Goal: Task Accomplishment & Management: Manage account settings

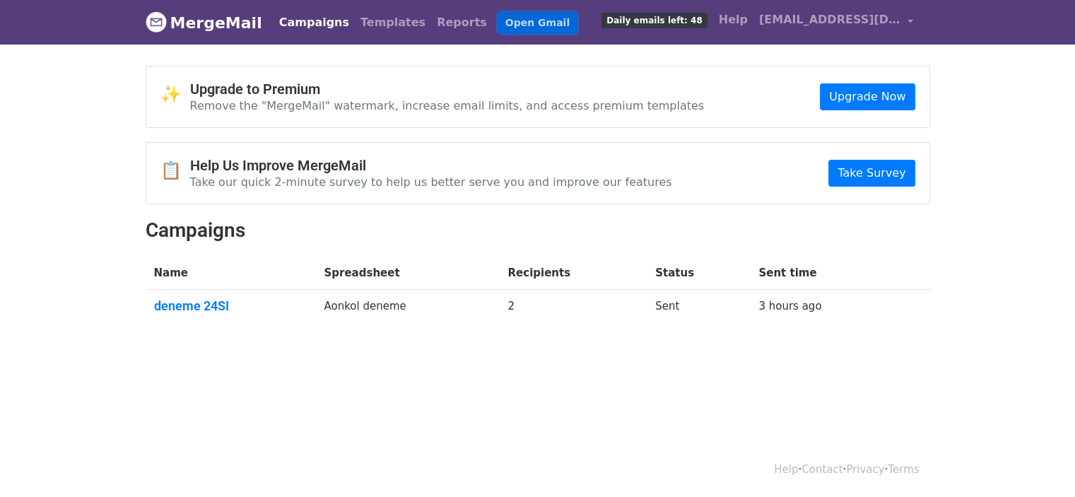
click at [498, 23] on link "Open Gmail" at bounding box center [537, 23] width 78 height 20
click at [510, 29] on link "Open Gmail" at bounding box center [537, 23] width 78 height 20
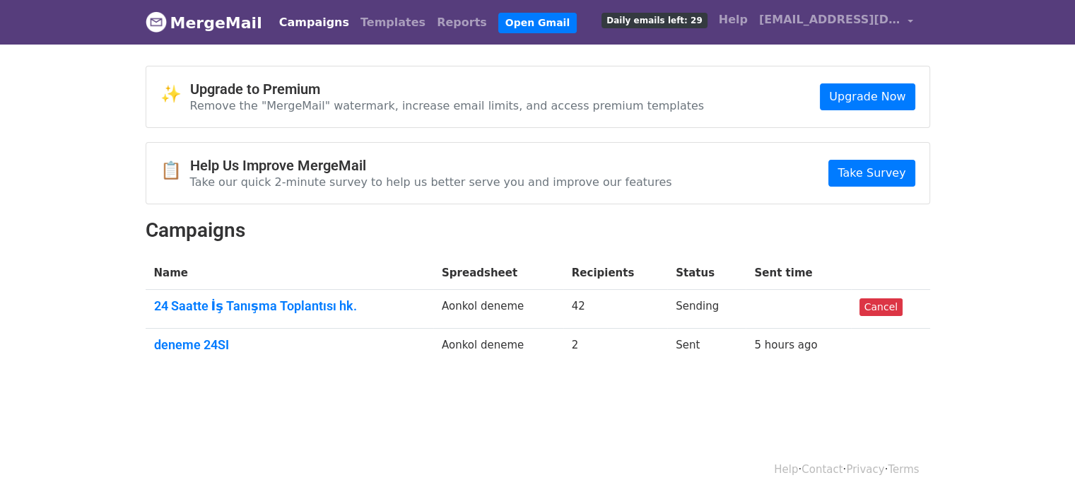
click at [500, 304] on td "Aonkol deneme" at bounding box center [498, 309] width 130 height 39
click at [425, 344] on link "deneme 24SI" at bounding box center [289, 345] width 271 height 16
click at [287, 303] on link "24 Saatte İş Tanışma Toplantısı hk." at bounding box center [289, 306] width 271 height 16
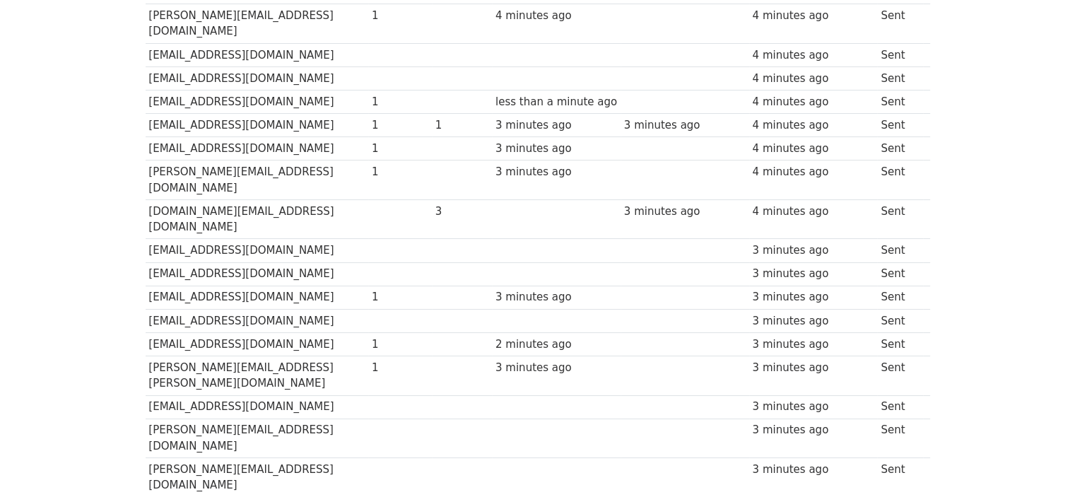
scroll to position [133, 0]
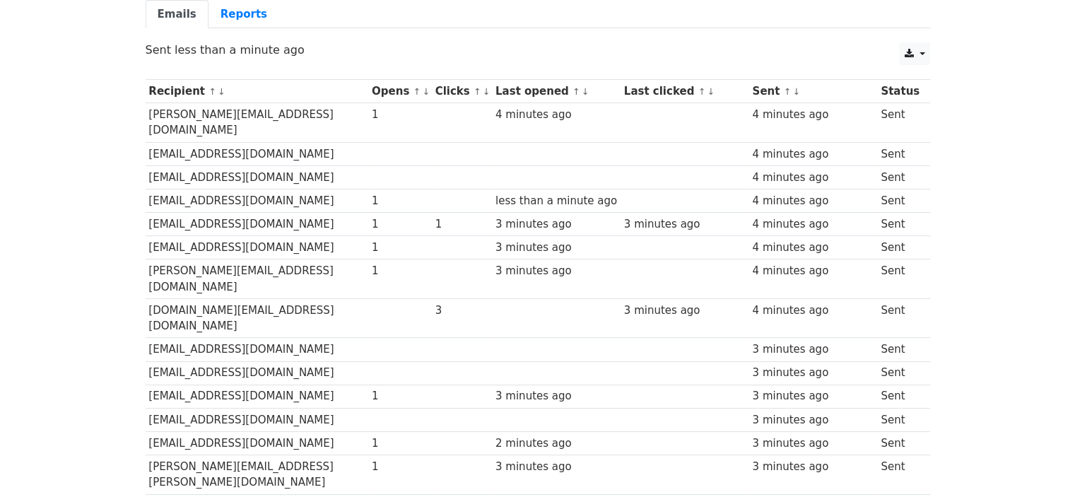
click at [238, 142] on td "[EMAIL_ADDRESS][DOMAIN_NAME]" at bounding box center [257, 153] width 223 height 23
click at [213, 165] on td "[EMAIL_ADDRESS][DOMAIN_NAME]" at bounding box center [257, 176] width 223 height 23
click at [226, 189] on td "[EMAIL_ADDRESS][DOMAIN_NAME]" at bounding box center [257, 200] width 223 height 23
click at [252, 189] on td "damla.yildirim@sodexo.com" at bounding box center [257, 200] width 223 height 23
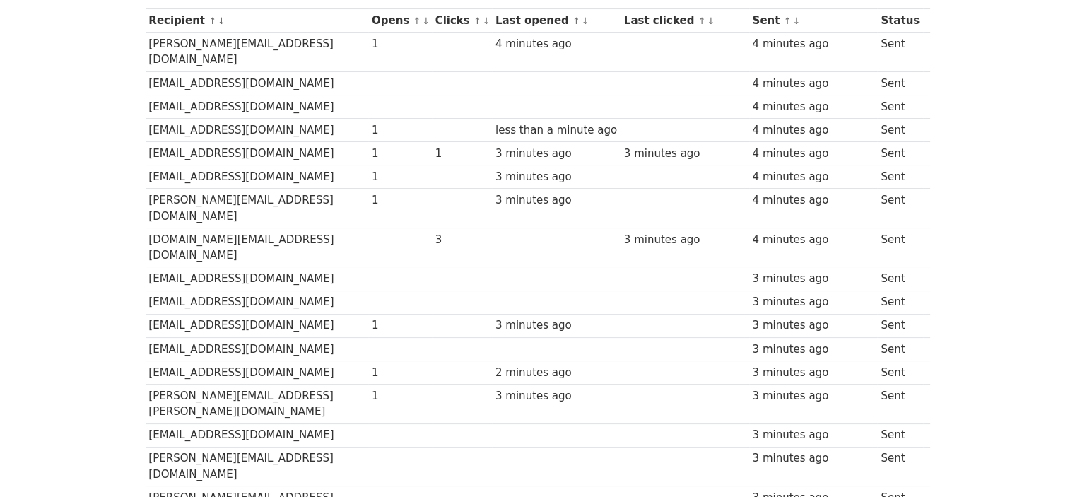
click at [205, 228] on td "selcan.sap@karaca.com" at bounding box center [257, 248] width 223 height 40
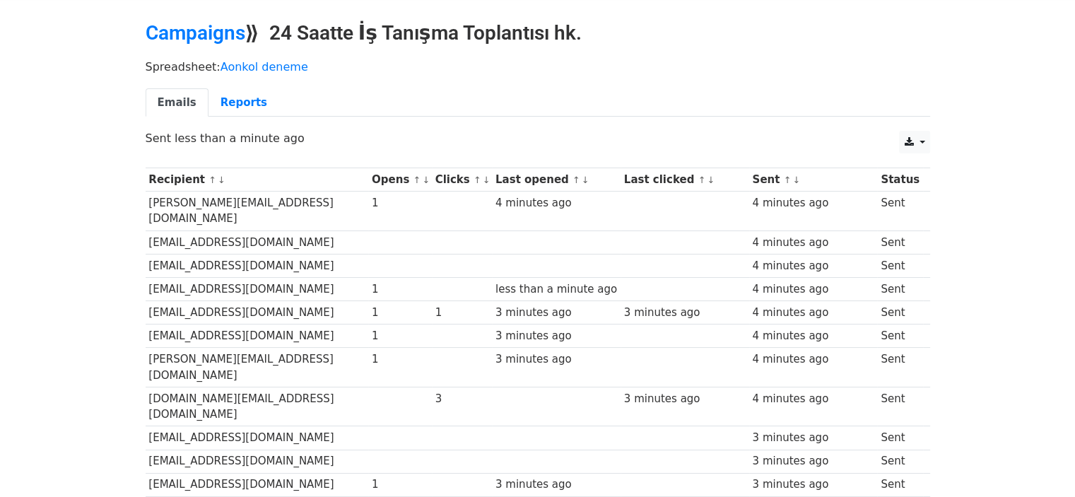
scroll to position [0, 0]
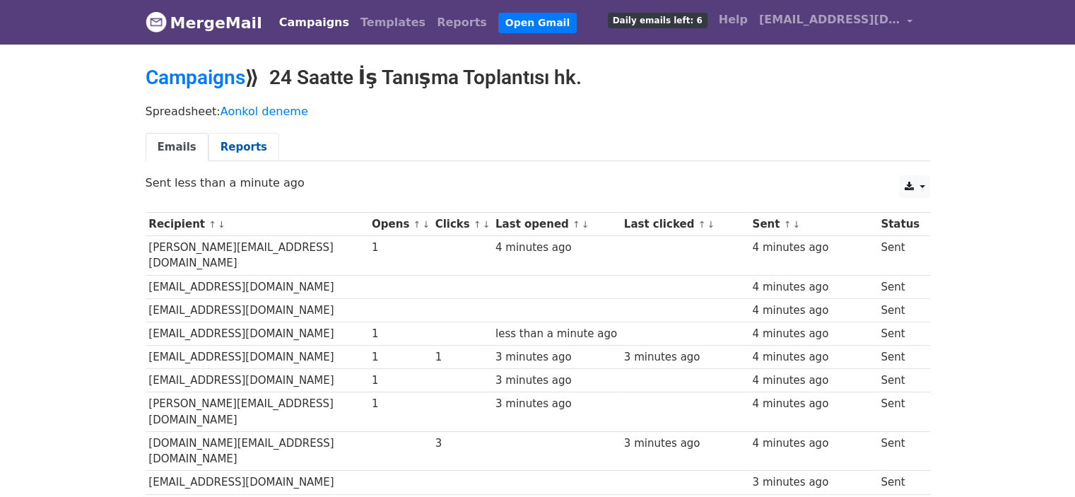
click at [238, 148] on link "Reports" at bounding box center [244, 147] width 71 height 29
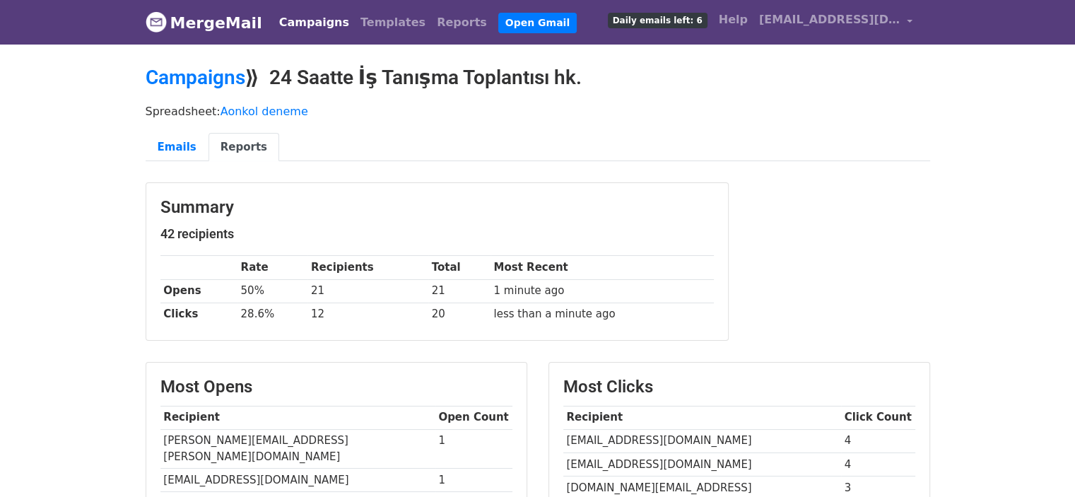
scroll to position [212, 0]
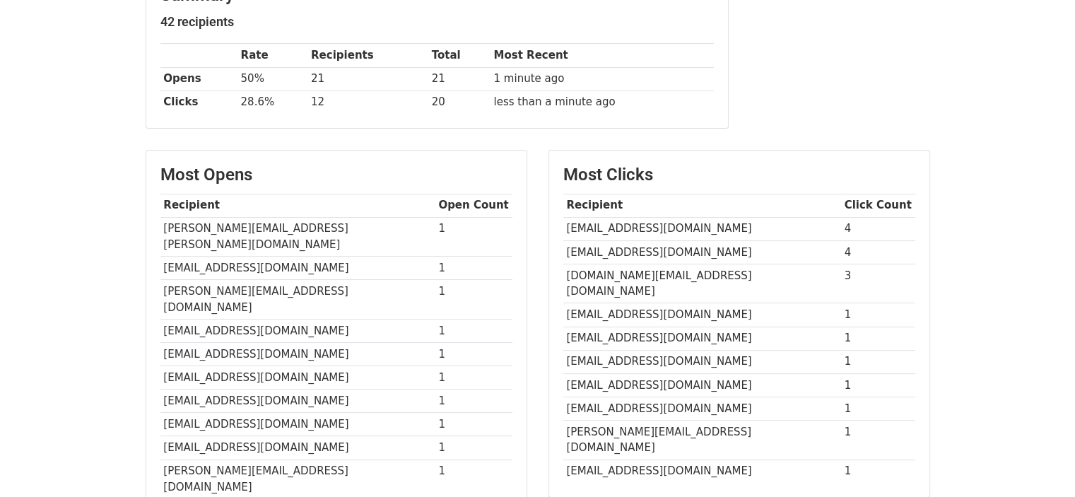
click at [228, 257] on td "[EMAIL_ADDRESS][DOMAIN_NAME]" at bounding box center [297, 268] width 275 height 23
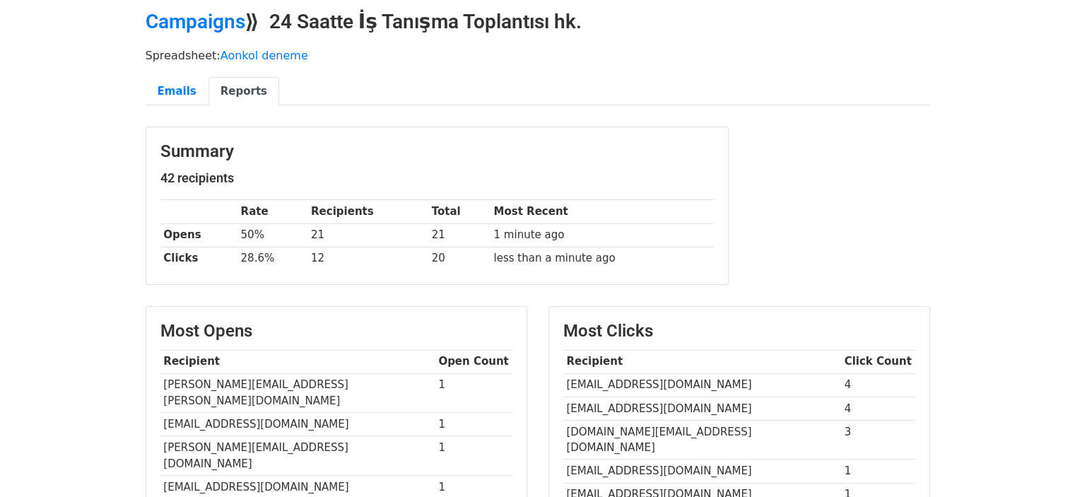
scroll to position [0, 0]
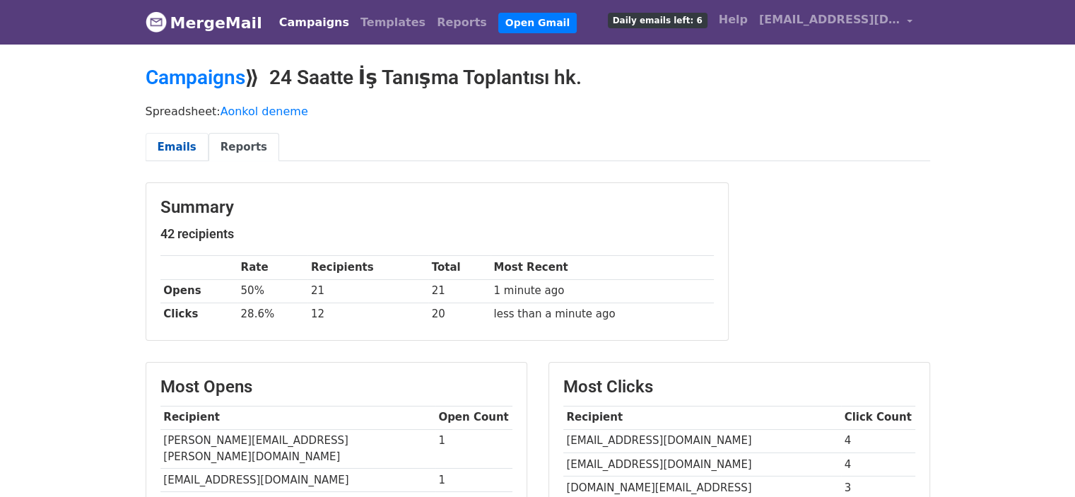
click at [187, 145] on link "Emails" at bounding box center [177, 147] width 63 height 29
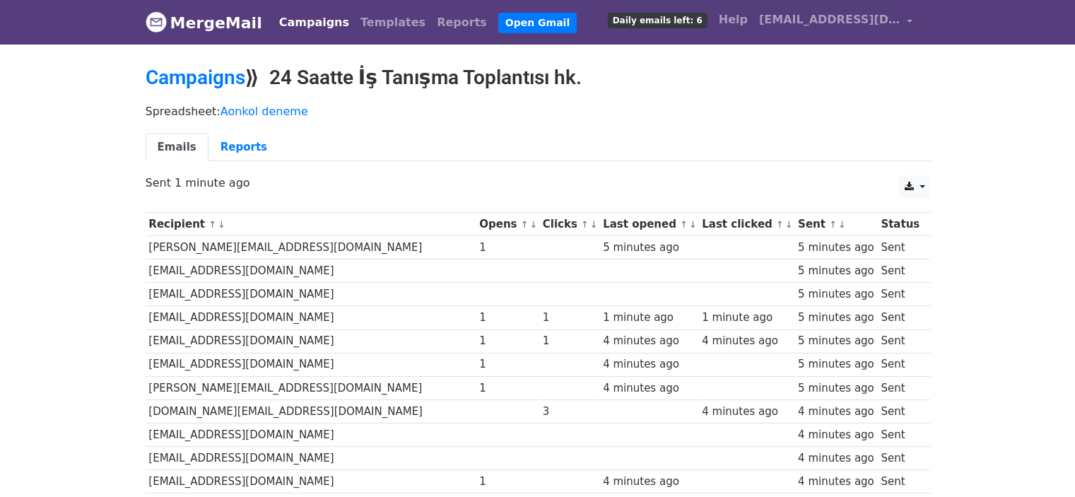
scroll to position [71, 0]
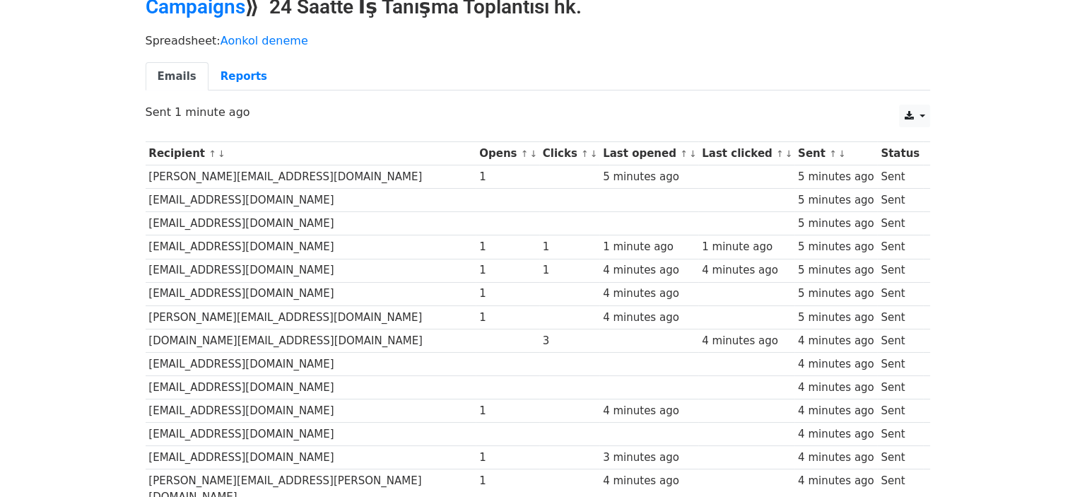
click at [888, 175] on td "Sent" at bounding box center [899, 176] width 45 height 23
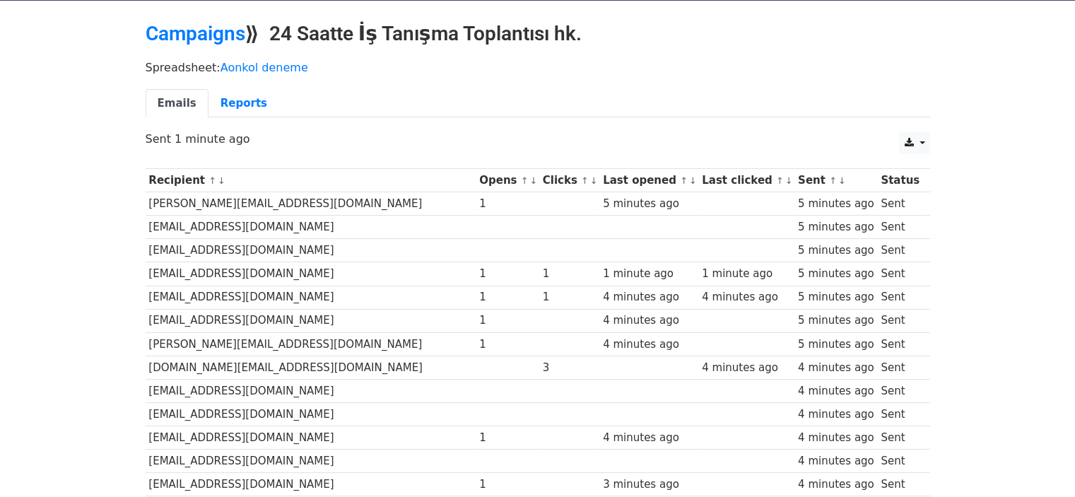
scroll to position [0, 0]
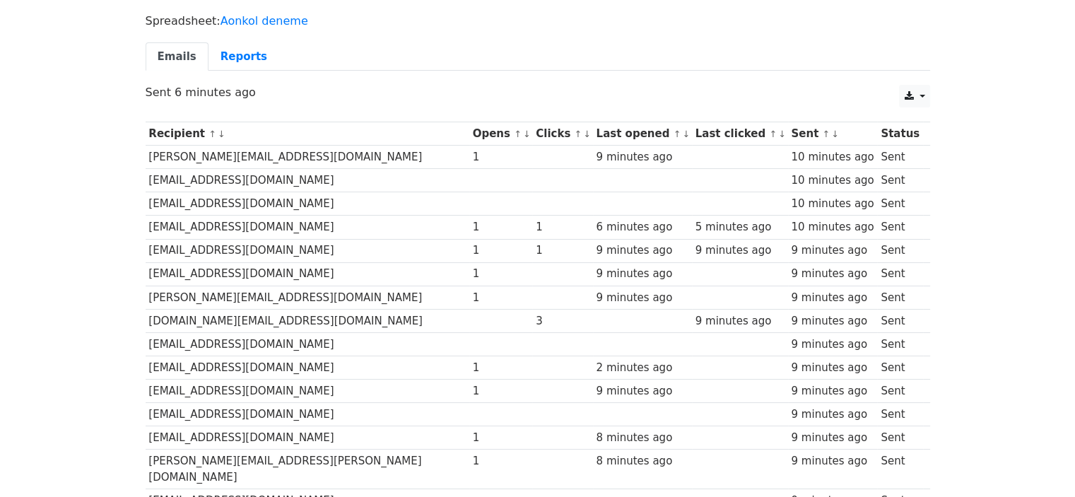
scroll to position [71, 0]
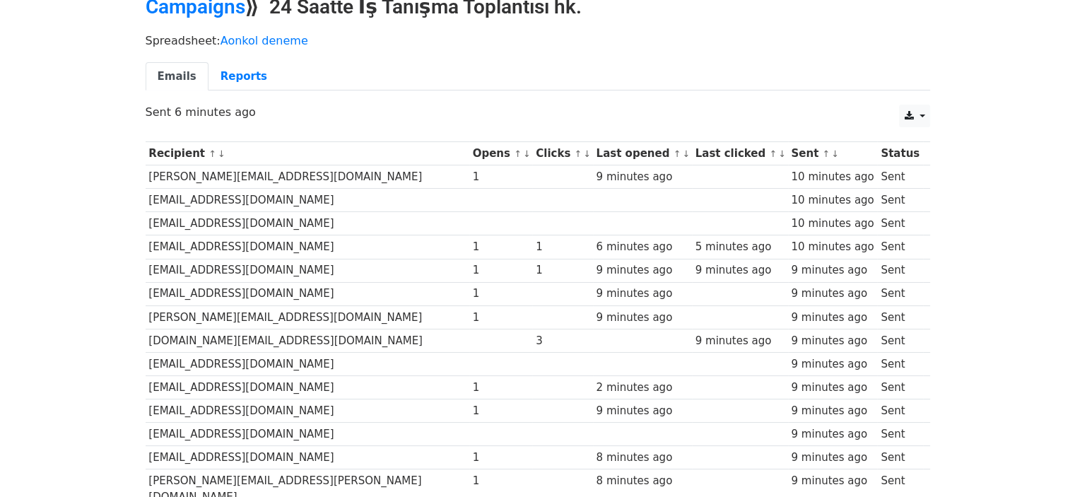
click at [698, 343] on div "9 minutes ago" at bounding box center [740, 341] width 89 height 16
click at [593, 329] on td at bounding box center [642, 340] width 99 height 23
click at [469, 151] on th "Opens ↑ ↓" at bounding box center [501, 153] width 64 height 23
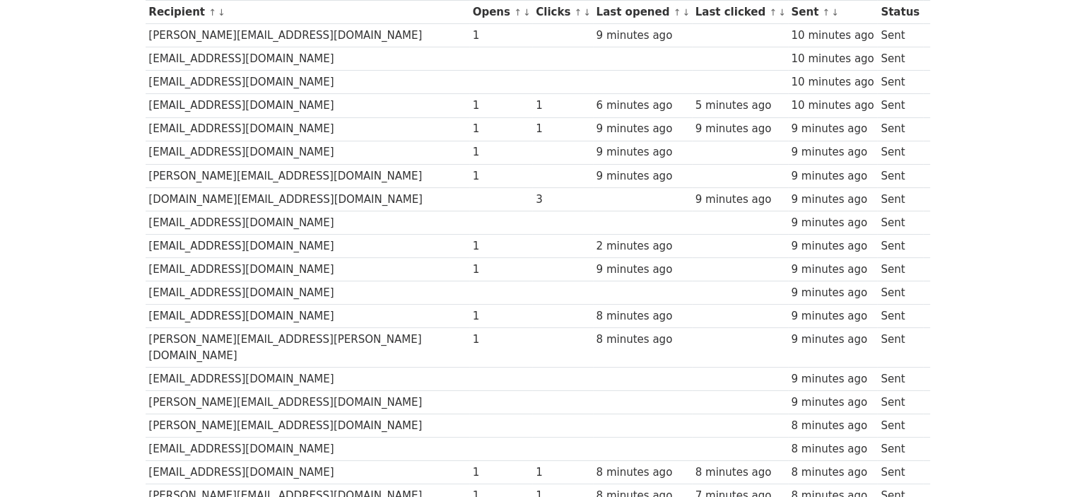
scroll to position [0, 0]
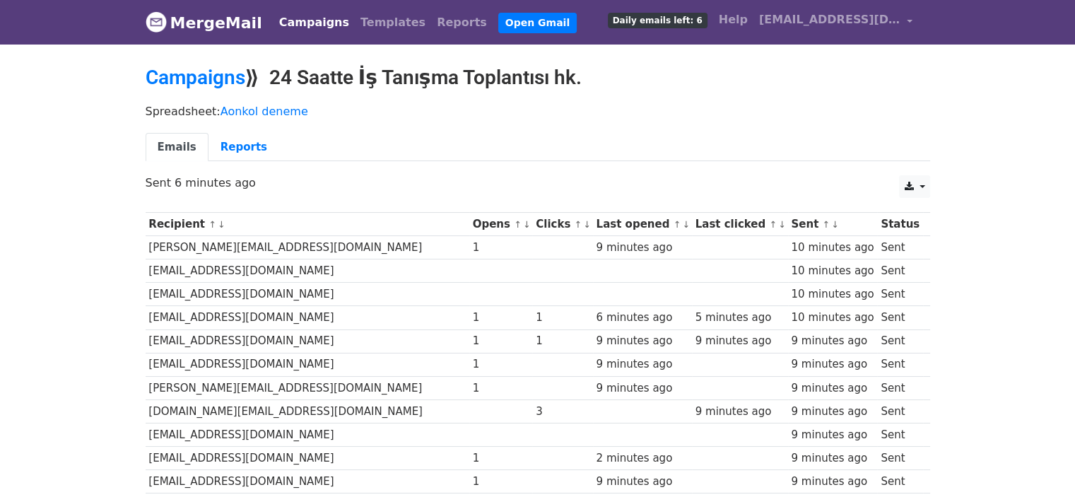
click at [684, 18] on span "Daily emails left: 6" at bounding box center [658, 21] width 100 height 16
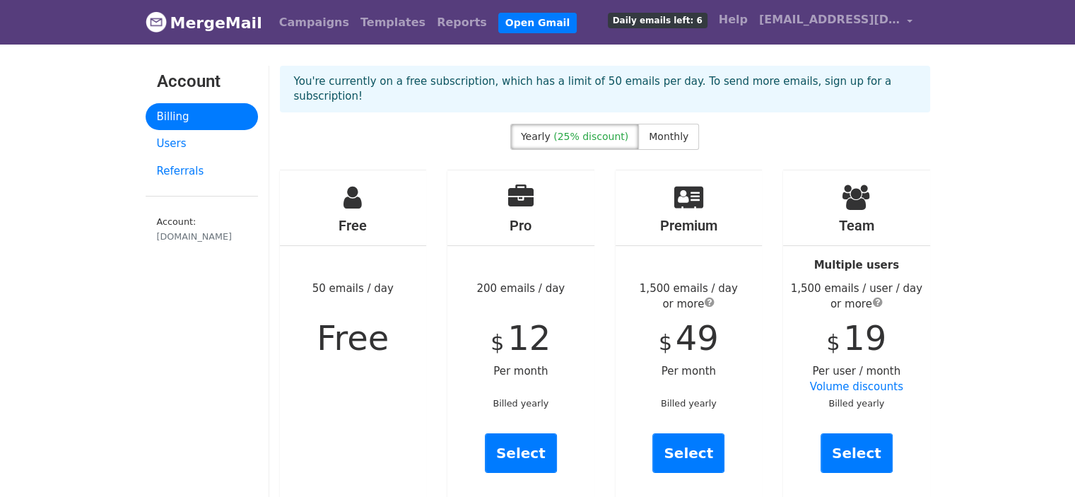
click at [201, 16] on link "MergeMail" at bounding box center [204, 23] width 117 height 30
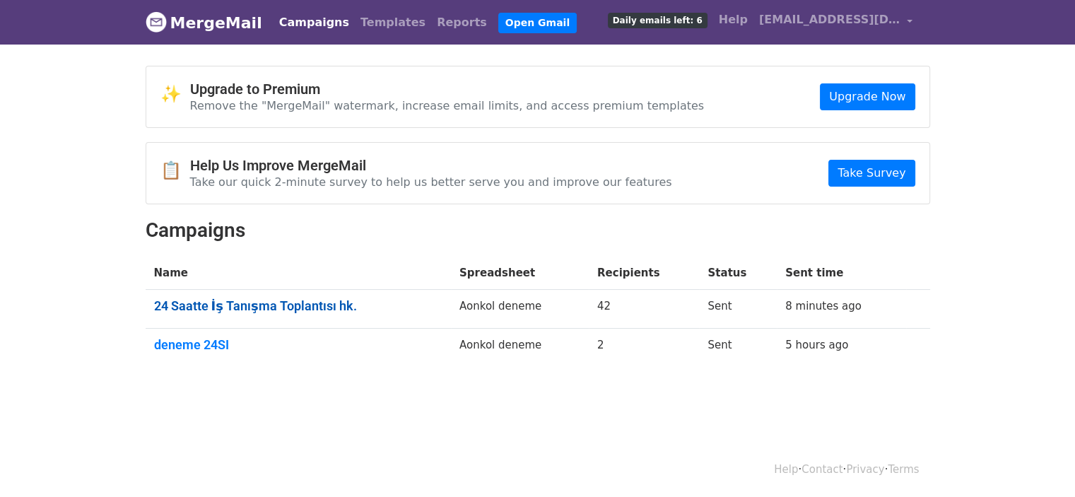
click at [280, 307] on link "24 Saatte İş Tanışma Toplantısı hk." at bounding box center [298, 306] width 288 height 16
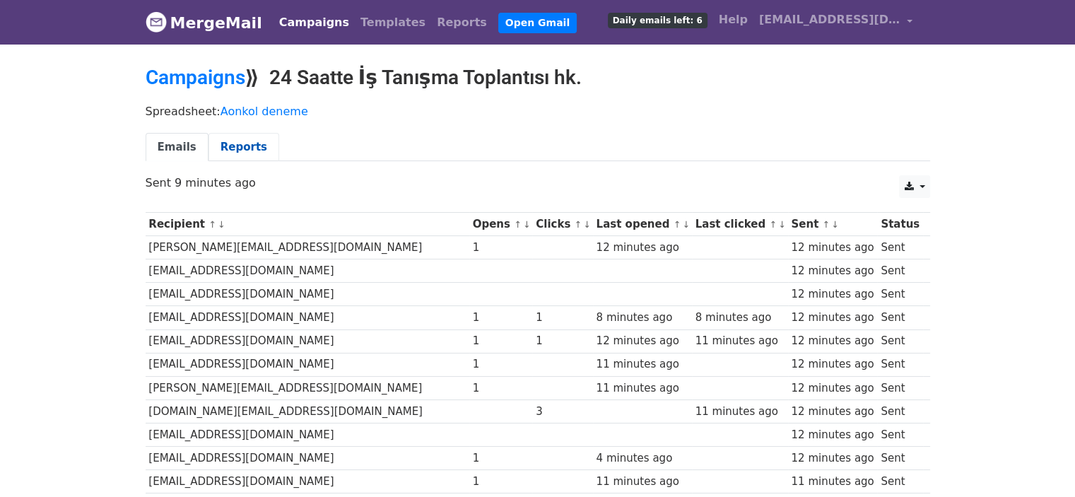
click at [245, 146] on link "Reports" at bounding box center [244, 147] width 71 height 29
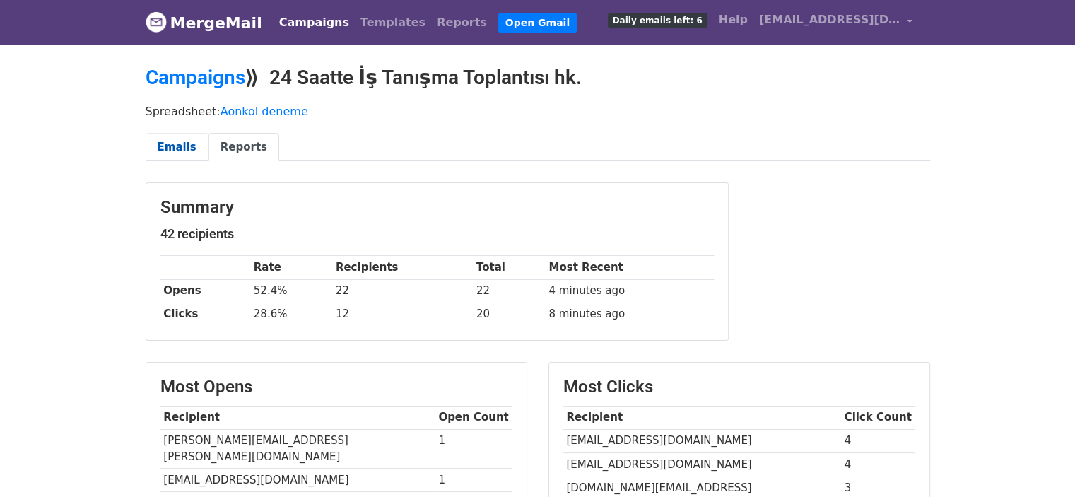
click at [165, 148] on link "Emails" at bounding box center [177, 147] width 63 height 29
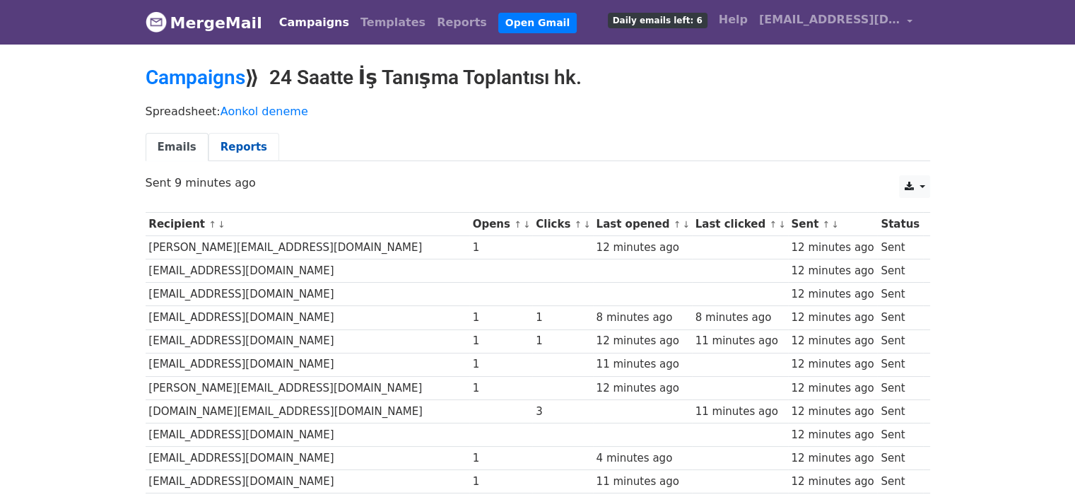
click at [229, 150] on link "Reports" at bounding box center [244, 147] width 71 height 29
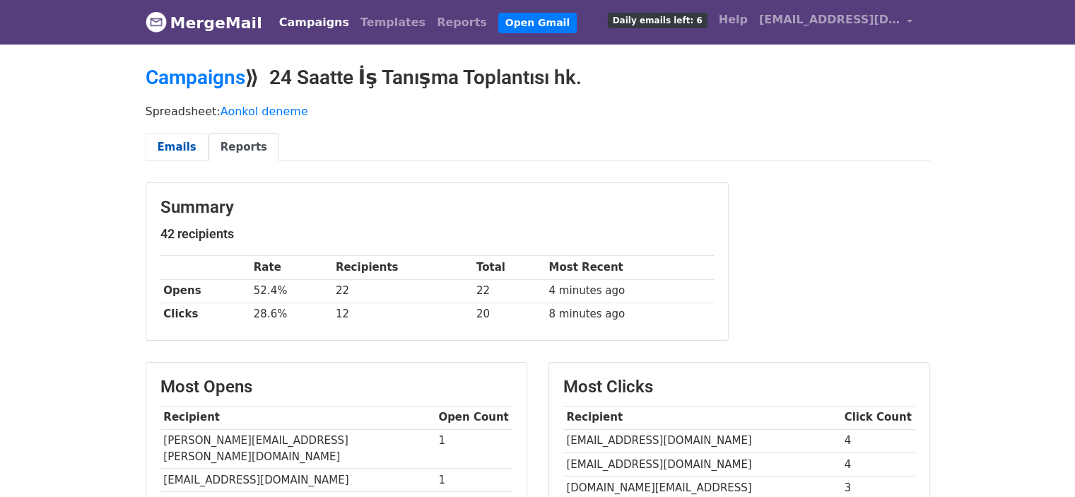
click at [179, 144] on link "Emails" at bounding box center [177, 147] width 63 height 29
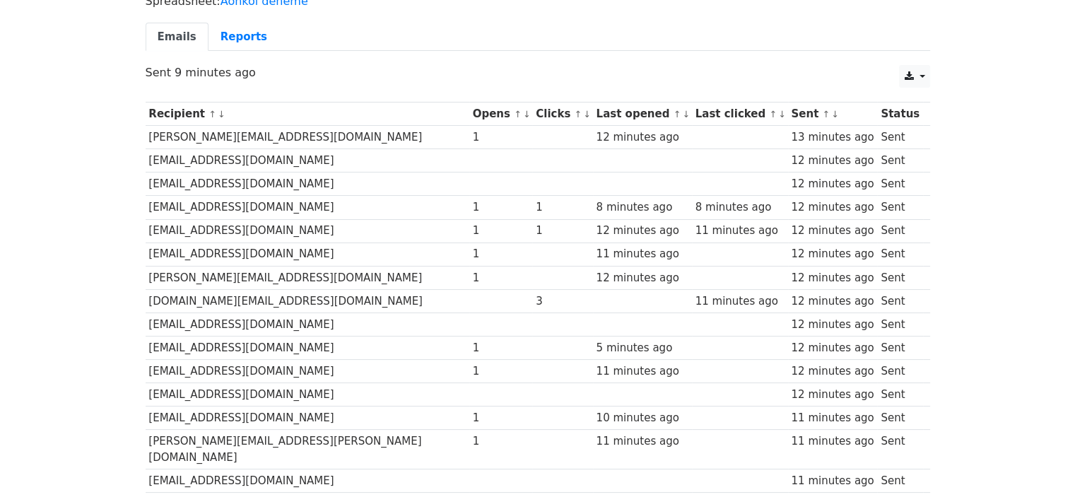
scroll to position [212, 0]
